Goal: Obtain resource: Download file/media

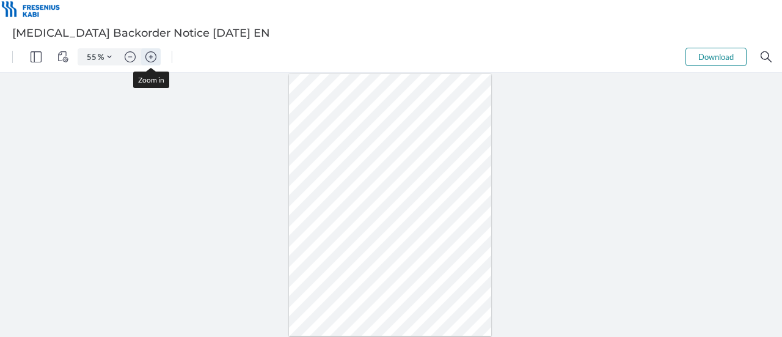
click at [155, 63] on button "Zoom in" at bounding box center [151, 56] width 20 height 17
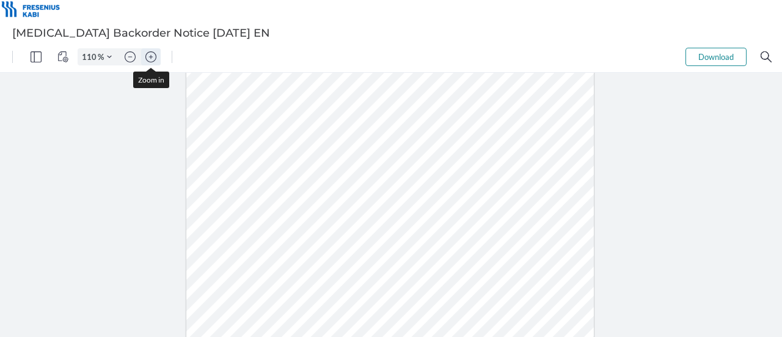
click at [155, 63] on button "Zoom in" at bounding box center [151, 56] width 20 height 17
type input "135"
drag, startPoint x: 256, startPoint y: 197, endPoint x: 223, endPoint y: 196, distance: 33.0
click at [223, 196] on div at bounding box center [390, 227] width 502 height 649
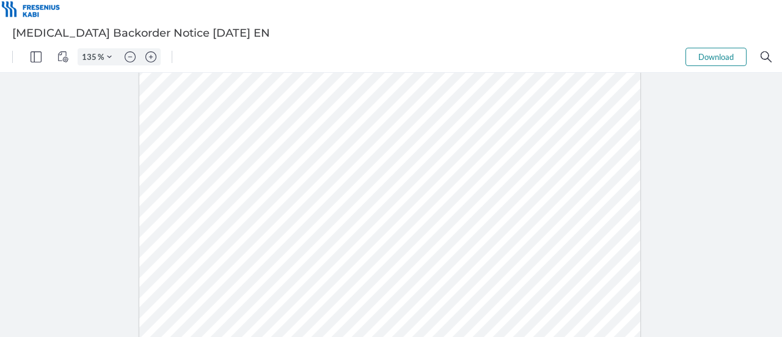
click at [695, 62] on button "Download" at bounding box center [716, 57] width 61 height 18
click at [728, 61] on button "Download" at bounding box center [716, 57] width 61 height 18
click at [705, 53] on button "Download" at bounding box center [716, 57] width 61 height 18
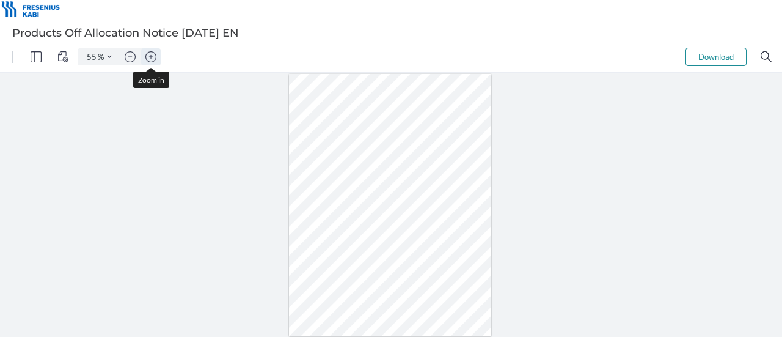
drag, startPoint x: 154, startPoint y: 57, endPoint x: 148, endPoint y: 56, distance: 6.1
click at [148, 56] on img "Zoom in" at bounding box center [150, 56] width 11 height 11
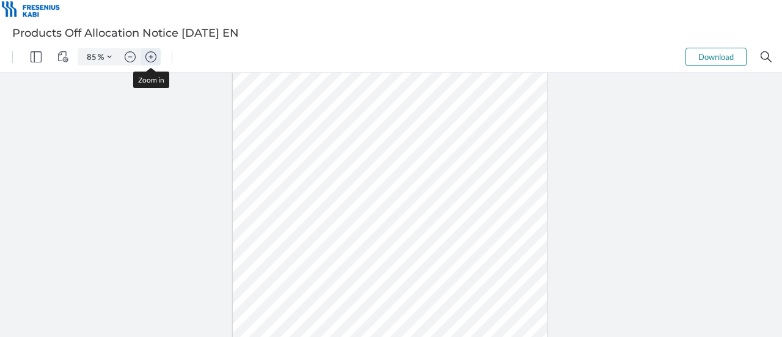
click at [148, 56] on img "Zoom in" at bounding box center [150, 56] width 11 height 11
type input "110"
drag, startPoint x: 287, startPoint y: 212, endPoint x: 263, endPoint y: 213, distance: 24.5
click at [263, 213] on div at bounding box center [390, 221] width 408 height 528
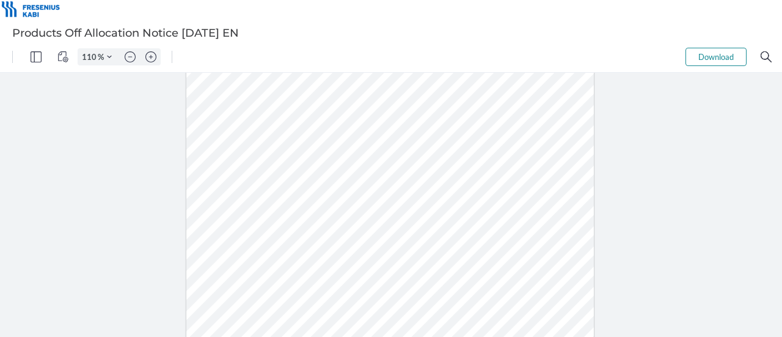
drag, startPoint x: 290, startPoint y: 225, endPoint x: 262, endPoint y: 226, distance: 28.1
click at [262, 226] on div at bounding box center [390, 221] width 408 height 528
drag, startPoint x: 262, startPoint y: 226, endPoint x: 284, endPoint y: 226, distance: 22.0
click at [284, 226] on div at bounding box center [390, 221] width 408 height 528
drag, startPoint x: 292, startPoint y: 252, endPoint x: 262, endPoint y: 250, distance: 30.0
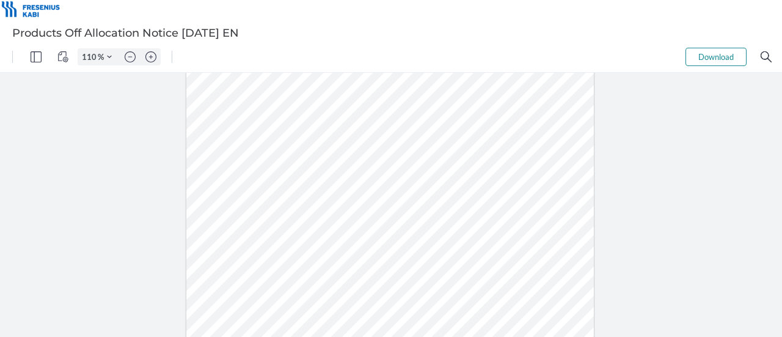
click at [262, 250] on div at bounding box center [390, 221] width 408 height 528
click at [265, 232] on div at bounding box center [390, 221] width 408 height 528
drag, startPoint x: 287, startPoint y: 250, endPoint x: 260, endPoint y: 249, distance: 26.9
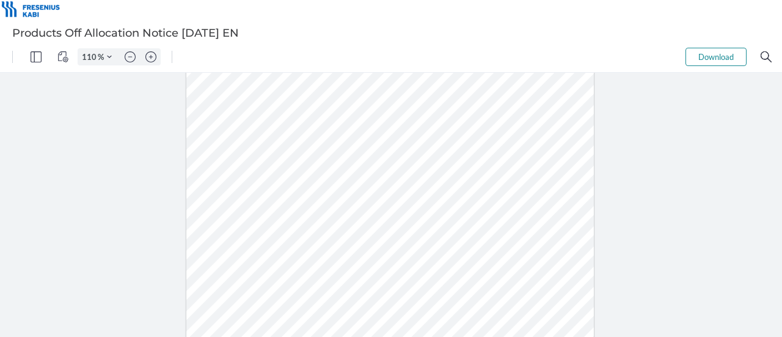
click at [260, 249] on div at bounding box center [390, 221] width 408 height 528
click at [286, 241] on div at bounding box center [390, 221] width 408 height 528
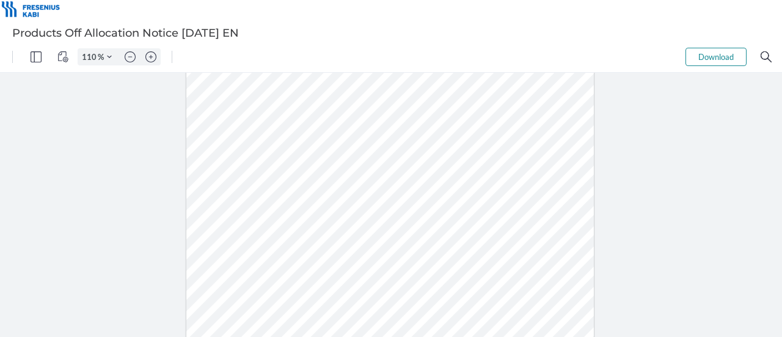
drag, startPoint x: 289, startPoint y: 248, endPoint x: 262, endPoint y: 249, distance: 26.3
click at [262, 249] on div at bounding box center [390, 221] width 408 height 528
drag, startPoint x: 262, startPoint y: 249, endPoint x: 285, endPoint y: 251, distance: 23.3
click at [285, 251] on div at bounding box center [390, 221] width 408 height 528
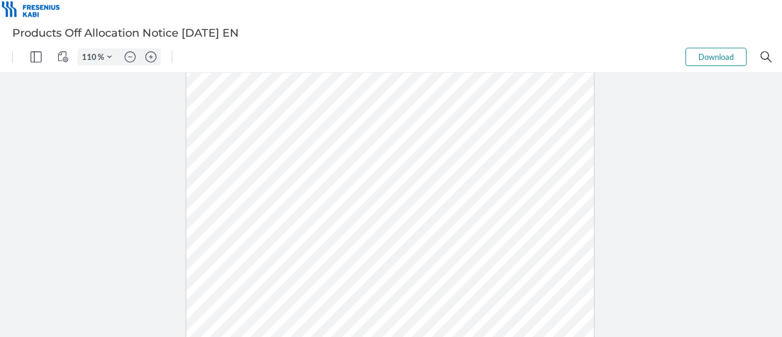
drag, startPoint x: 291, startPoint y: 268, endPoint x: 259, endPoint y: 268, distance: 31.8
click at [259, 268] on div at bounding box center [390, 221] width 408 height 528
